Goal: Find specific page/section: Find specific page/section

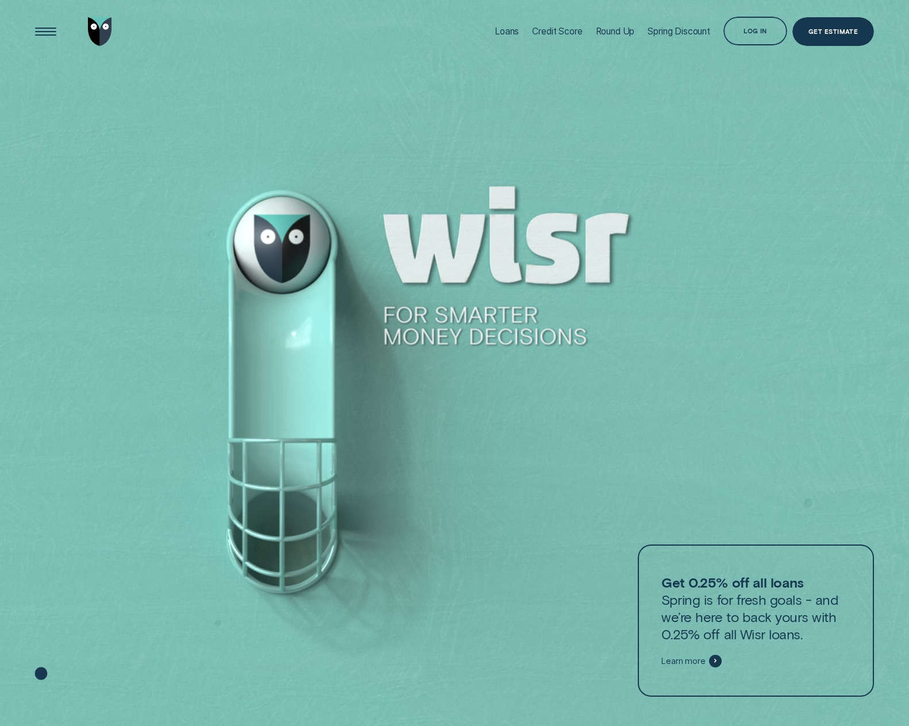
click at [295, 224] on div at bounding box center [454, 363] width 909 height 727
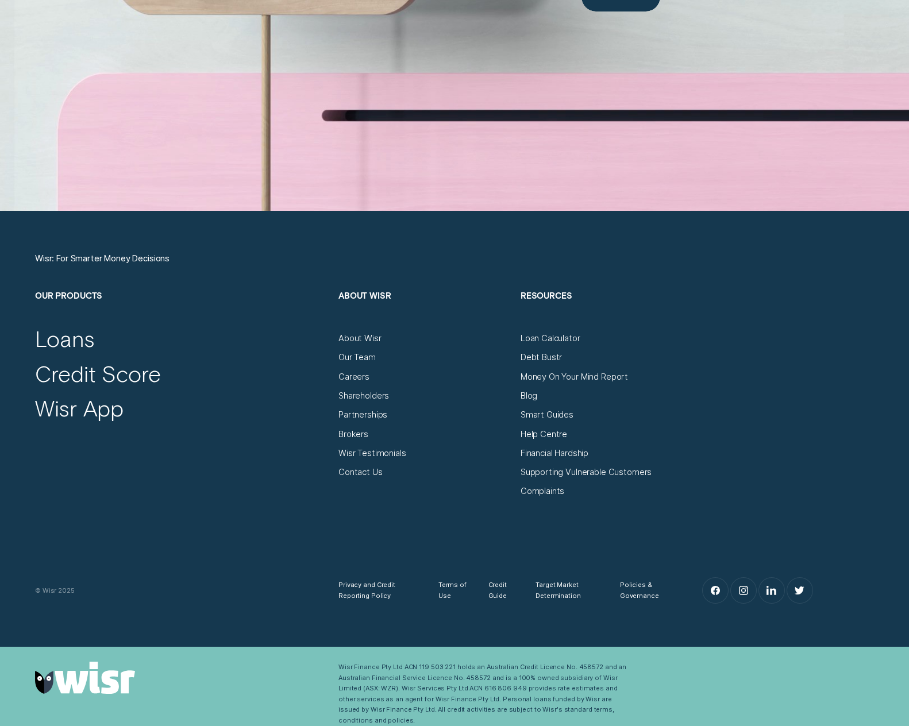
scroll to position [4195, 0]
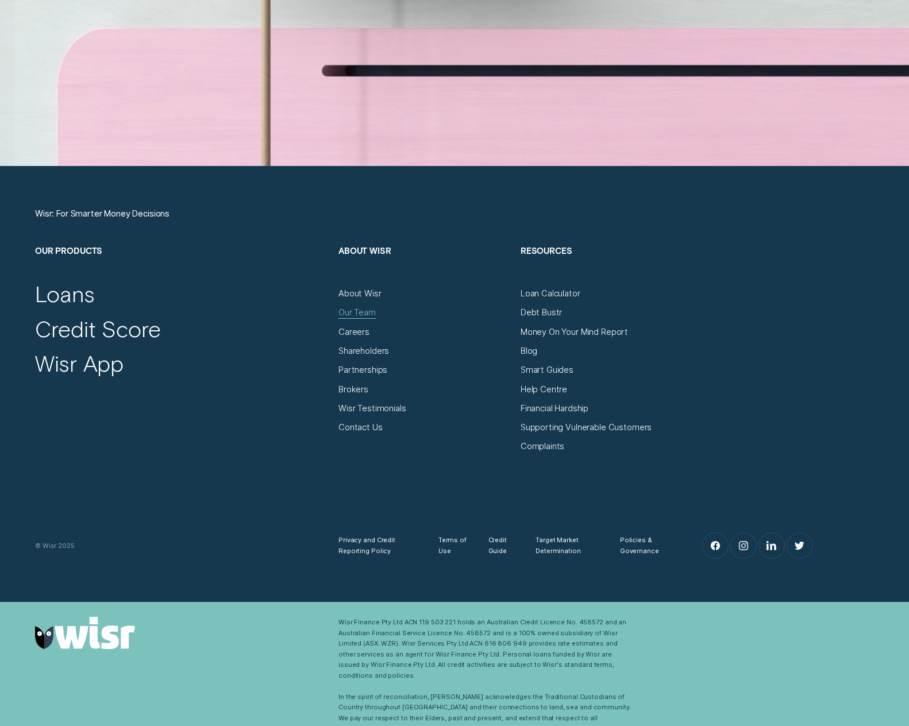
click at [363, 309] on div "Our Team" at bounding box center [356, 312] width 37 height 10
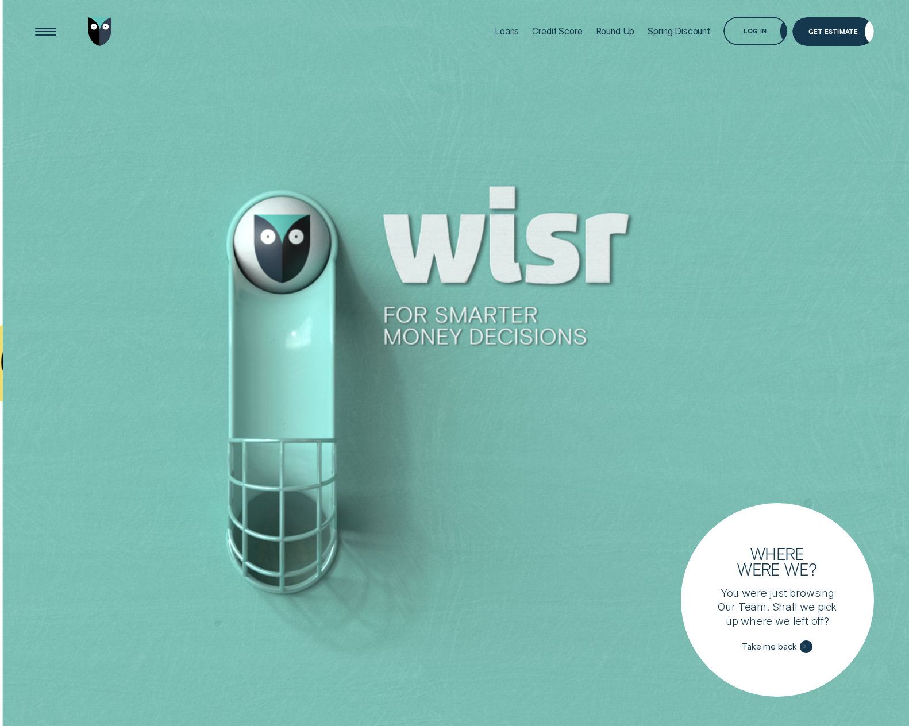
scroll to position [4195, 0]
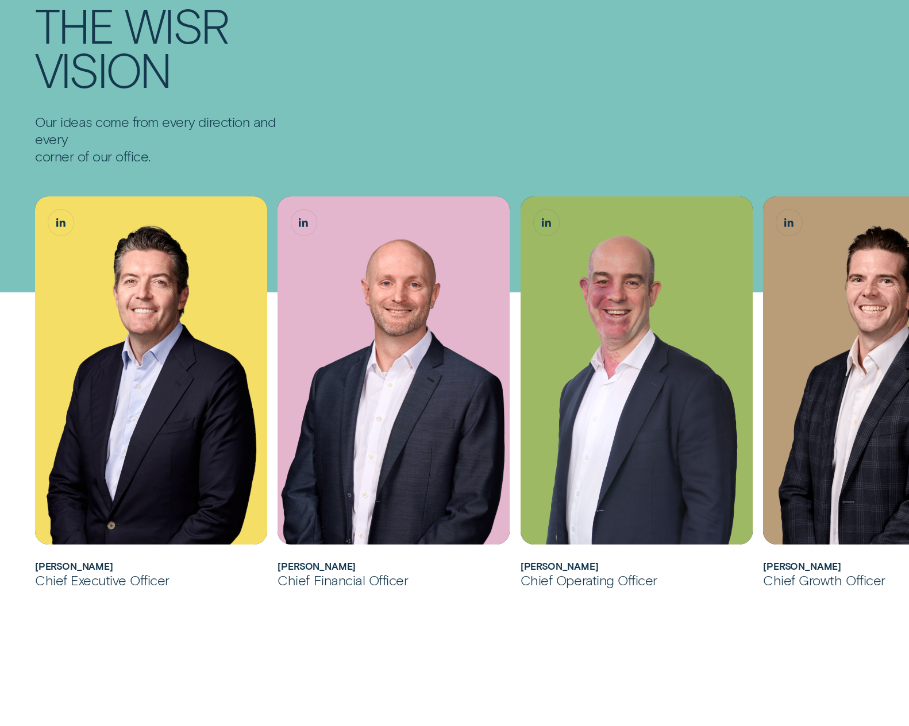
scroll to position [230, 0]
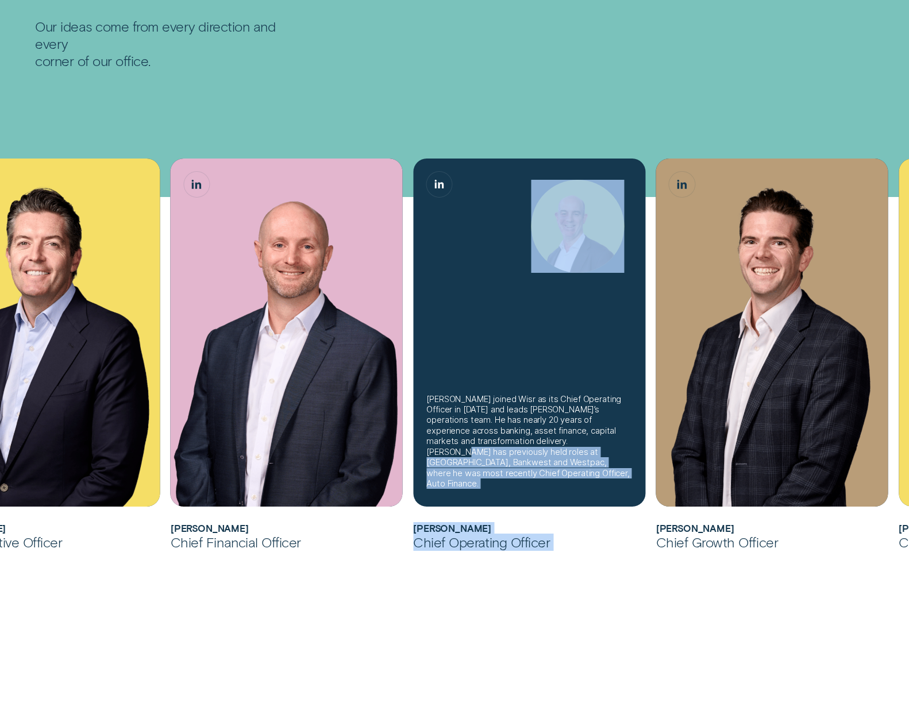
drag, startPoint x: 760, startPoint y: 445, endPoint x: 557, endPoint y: 540, distance: 223.7
click at [555, 450] on ul "[PERSON_NAME] joined Wisr as its Chief Financial Officer in [DATE] before being…" at bounding box center [347, 364] width 850 height 410
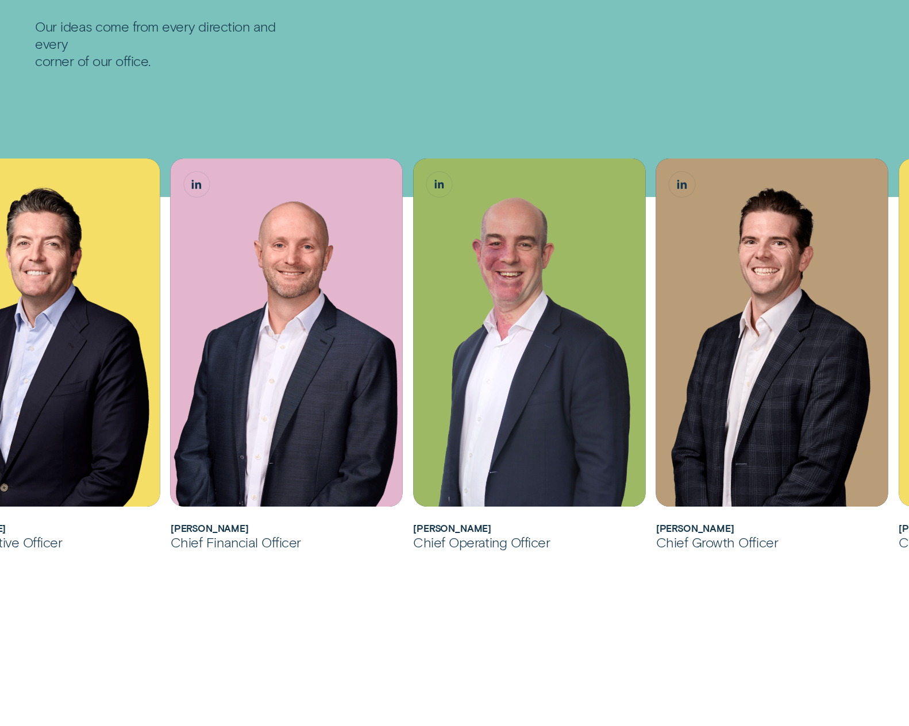
click at [658, 664] on div "[PERSON_NAME] joined Wisr as its Chief Financial Officer in [DATE] before being…" at bounding box center [454, 607] width 909 height 1074
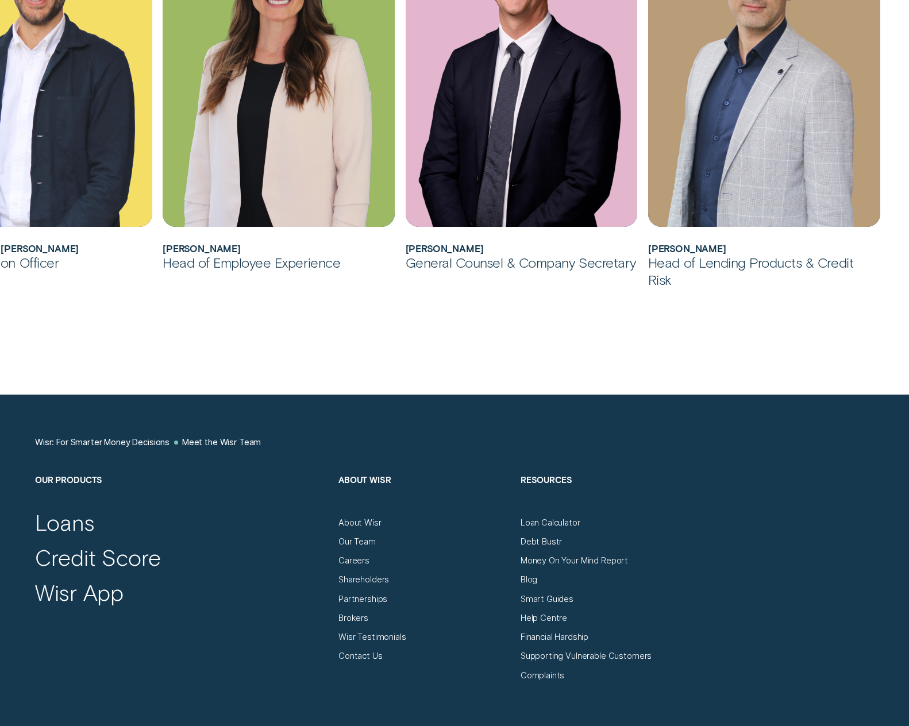
scroll to position [1166, 0]
